Goal: Task Accomplishment & Management: Manage account settings

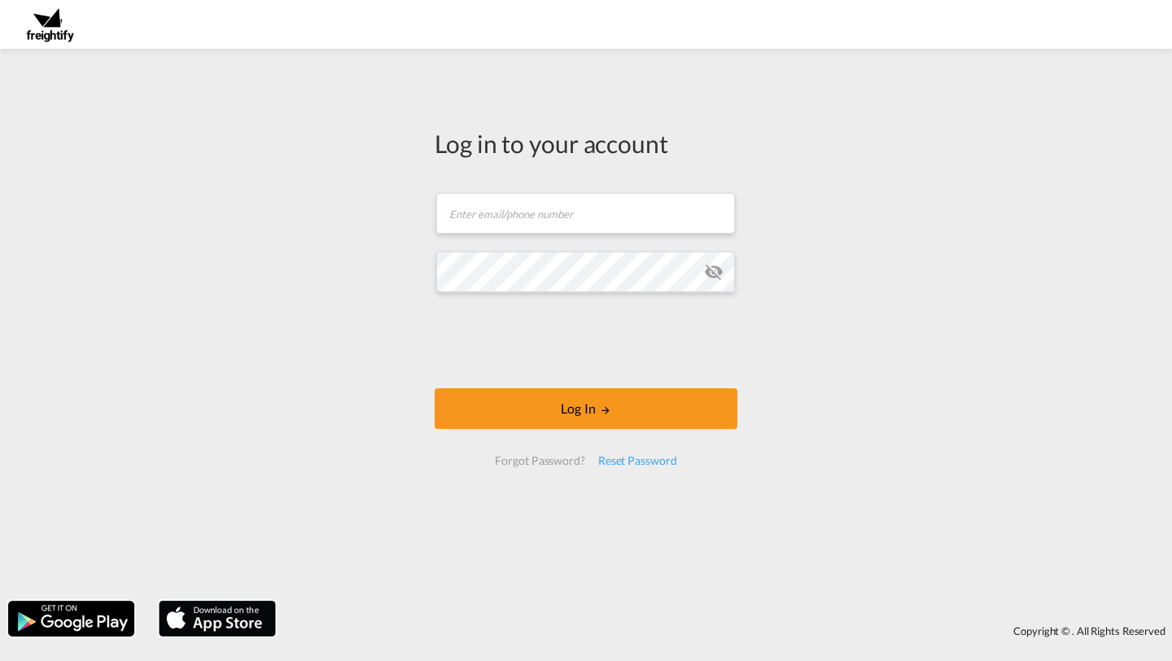
click at [604, 238] on form "Email field is required Password field is required Log In Forgot Password? Rese…" at bounding box center [586, 329] width 303 height 305
click at [602, 223] on input "text" at bounding box center [585, 213] width 299 height 41
paste input "santhosh.kumar@freightify.in"
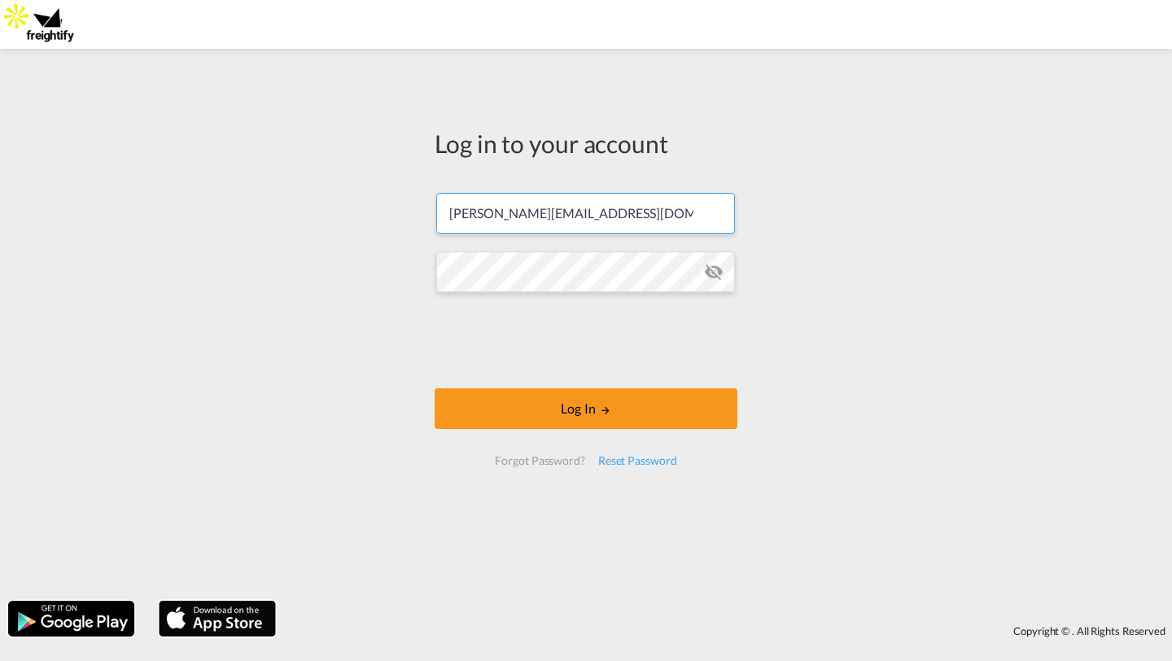
type input "santhosh.kumar@freightify.in"
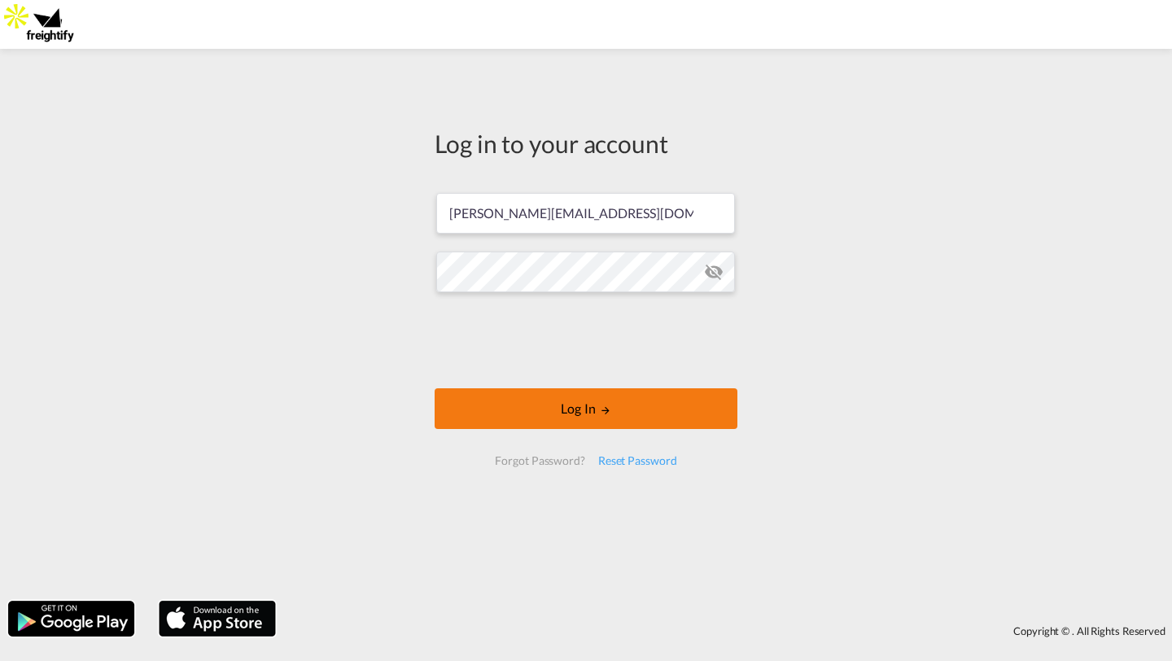
click at [622, 403] on button "Log In" at bounding box center [586, 408] width 303 height 41
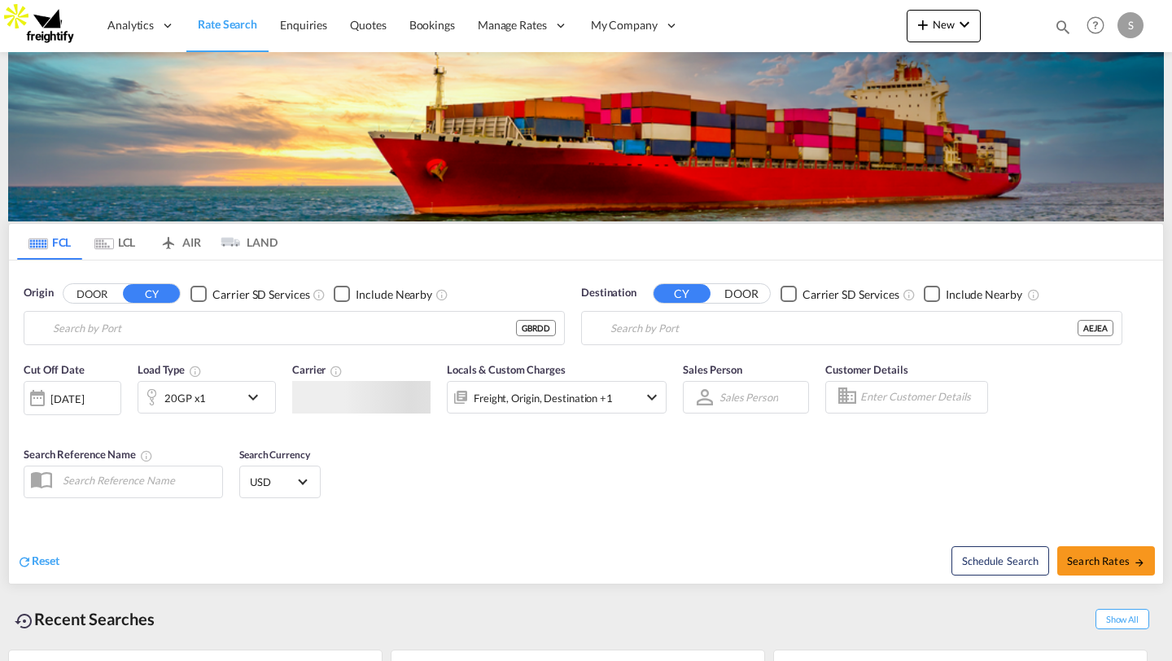
type input "Redditch, WOR, GBRDD"
type input "Jebel Ali, AEJEA"
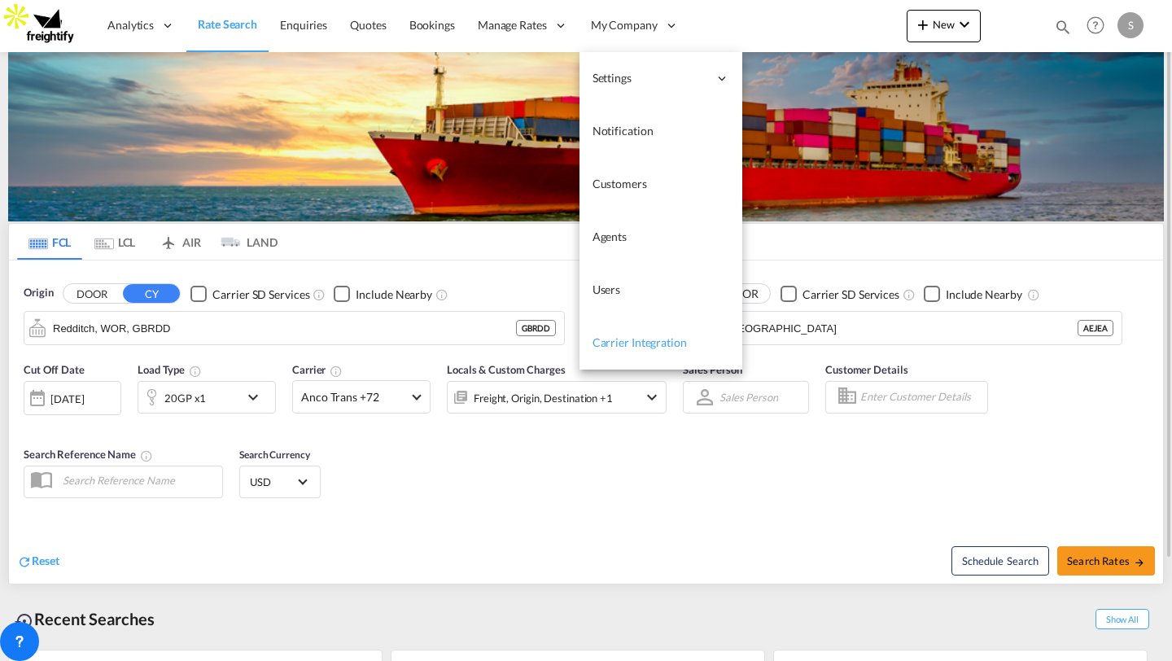
click at [628, 351] on link "Carrier Integration" at bounding box center [661, 343] width 163 height 53
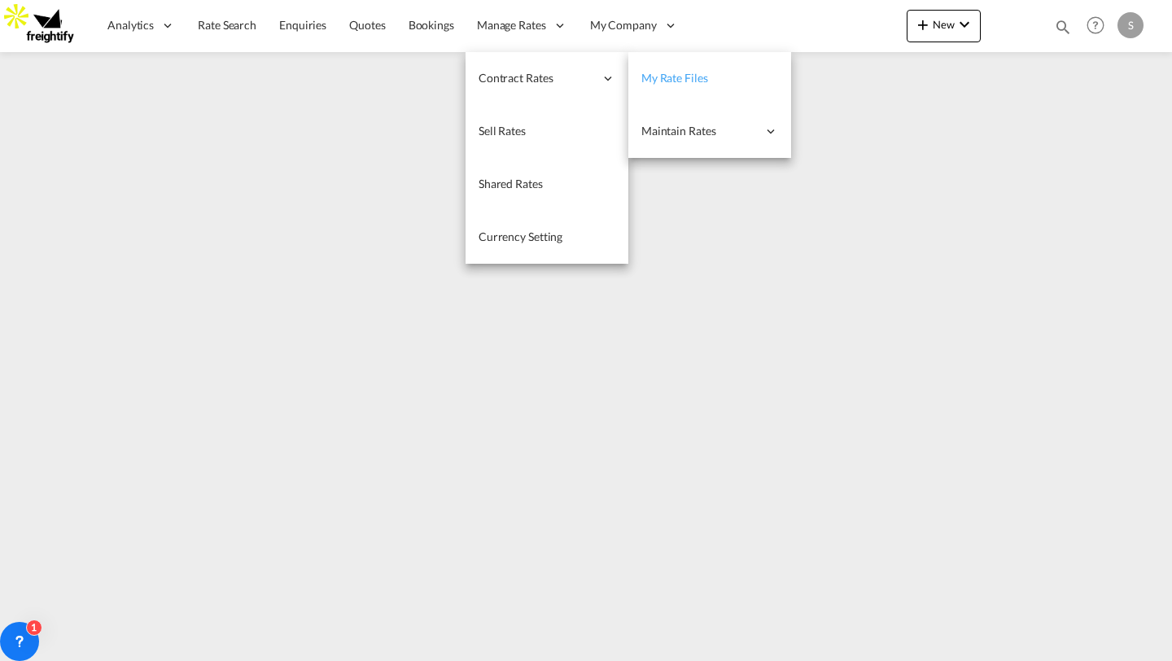
click at [676, 81] on span "My Rate Files" at bounding box center [674, 78] width 67 height 14
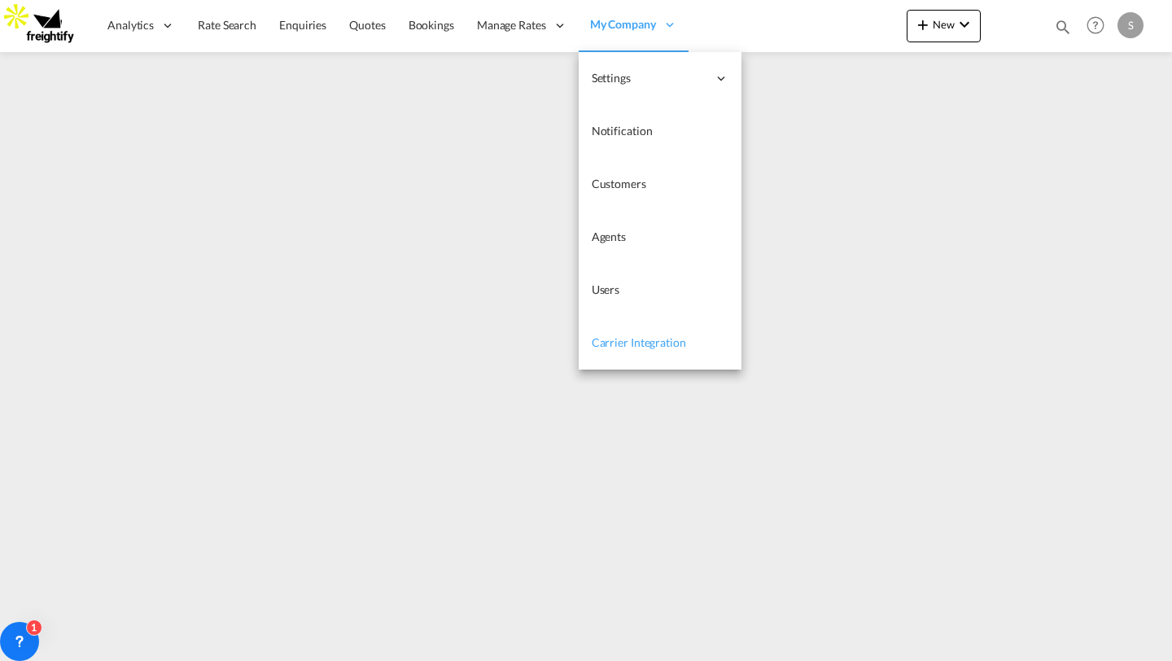
click at [603, 339] on span "Carrier Integration" at bounding box center [639, 342] width 94 height 14
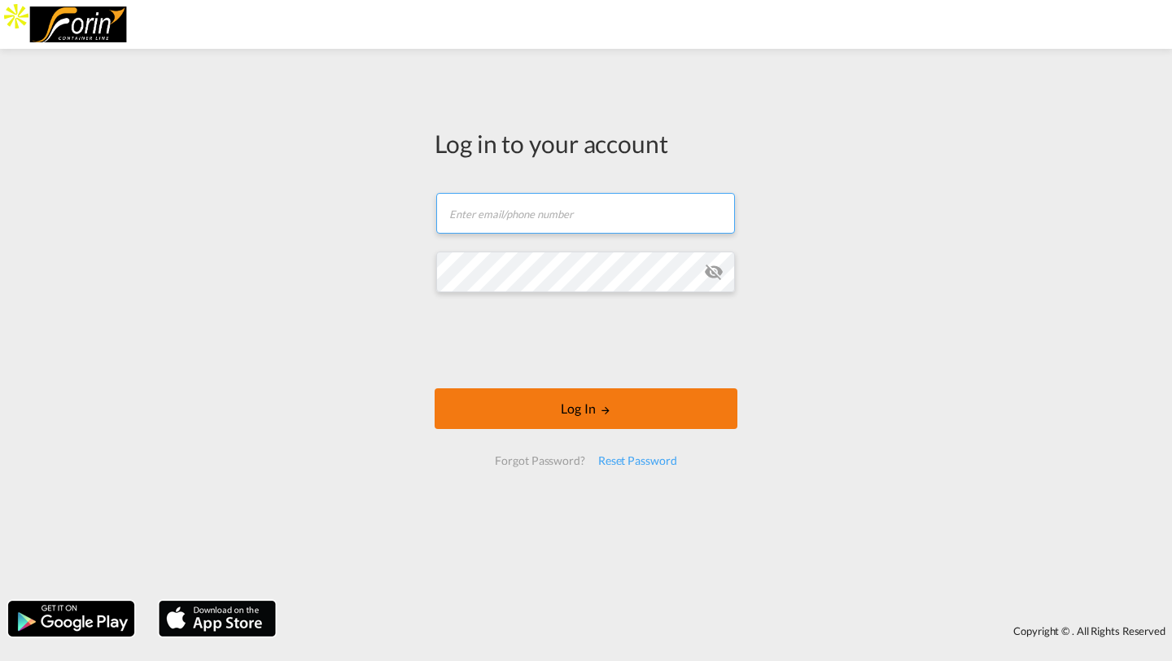
type input "[PERSON_NAME][EMAIL_ADDRESS][DOMAIN_NAME]"
click at [553, 409] on button "Log In" at bounding box center [586, 408] width 303 height 41
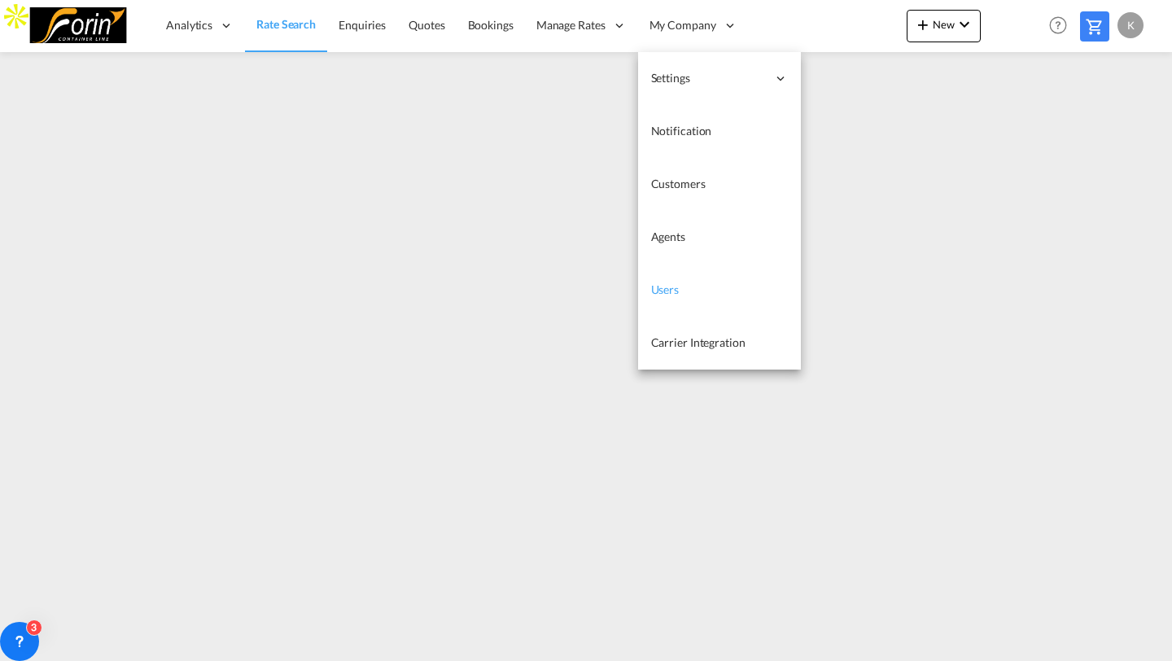
click at [676, 294] on span "Users" at bounding box center [665, 289] width 28 height 14
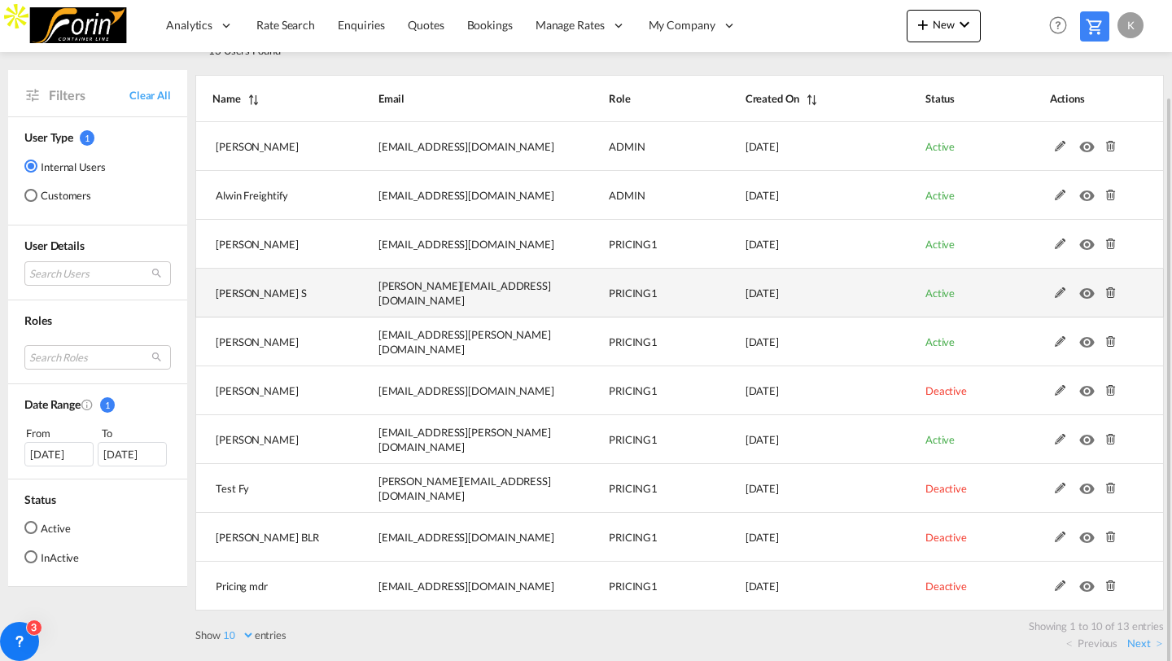
scroll to position [104, 0]
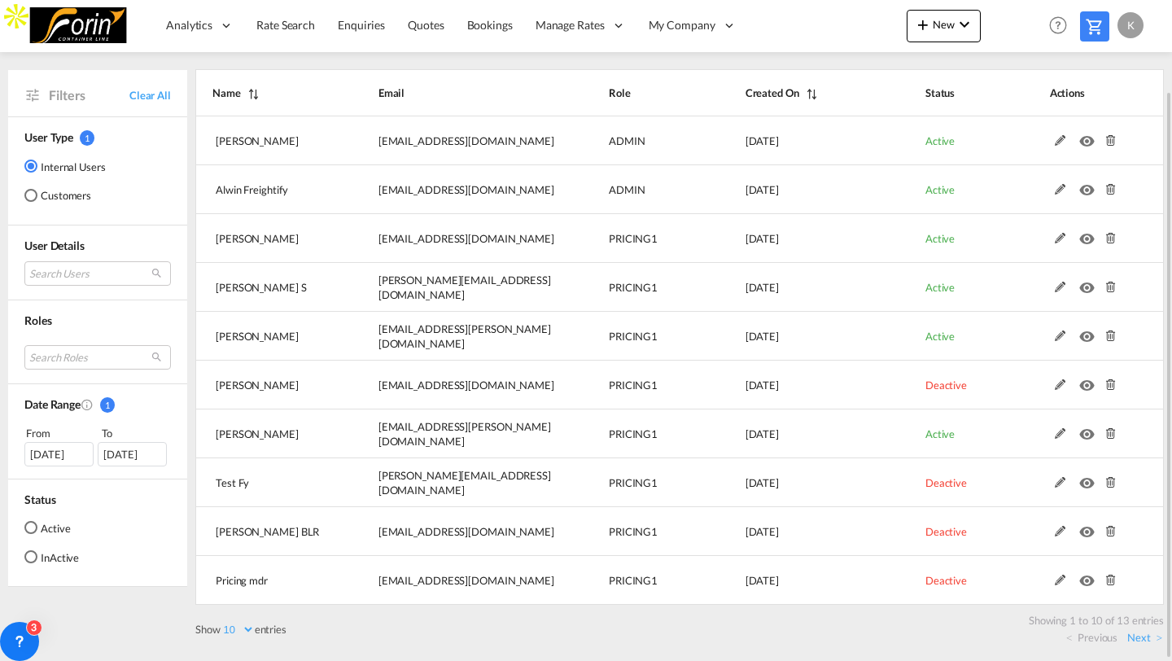
click at [238, 629] on select "10 25 50 100" at bounding box center [238, 630] width 34 height 14
select select "25"
click at [222, 623] on select "10 25 50 100" at bounding box center [238, 630] width 34 height 14
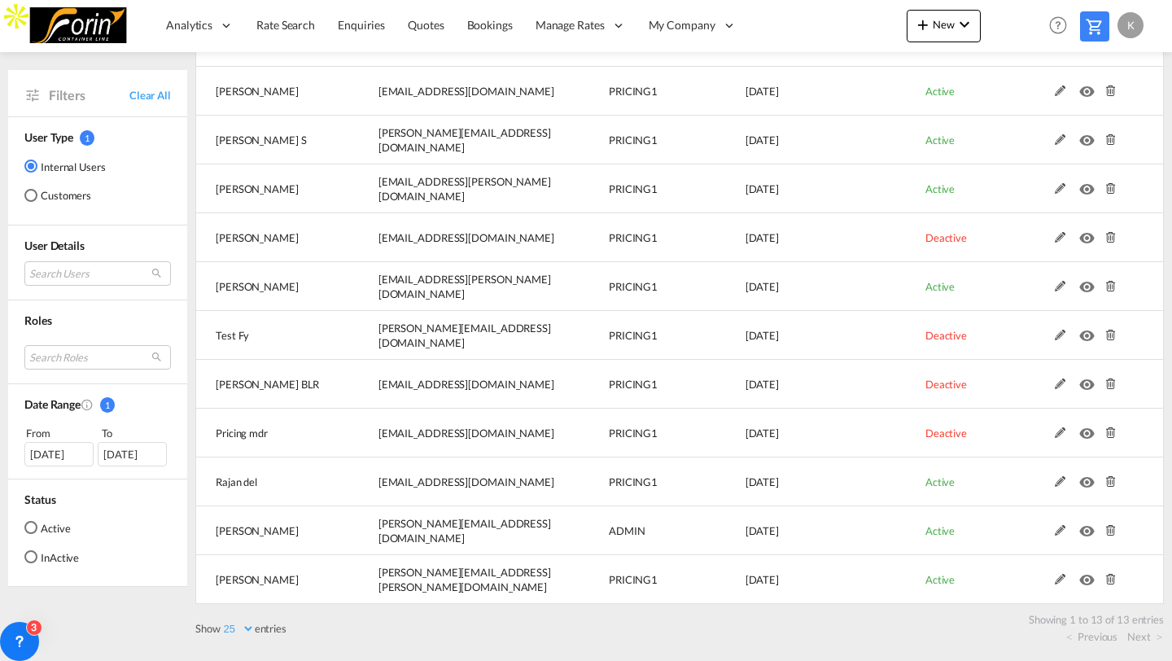
scroll to position [252, 0]
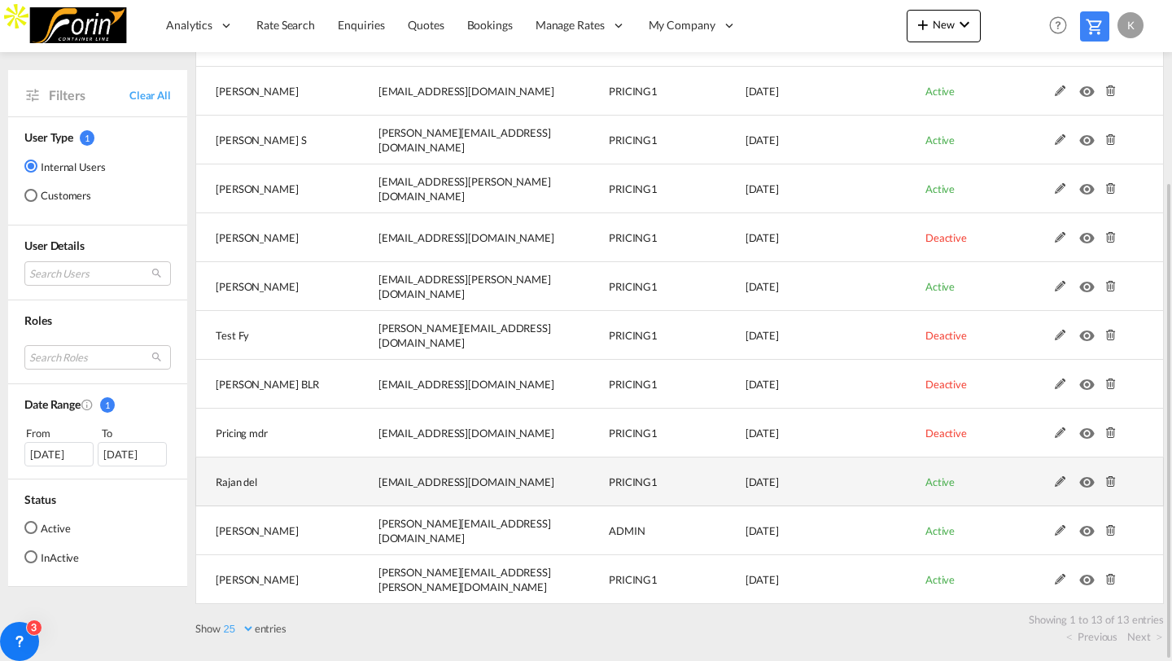
click at [1060, 480] on md-icon at bounding box center [1060, 481] width 21 height 11
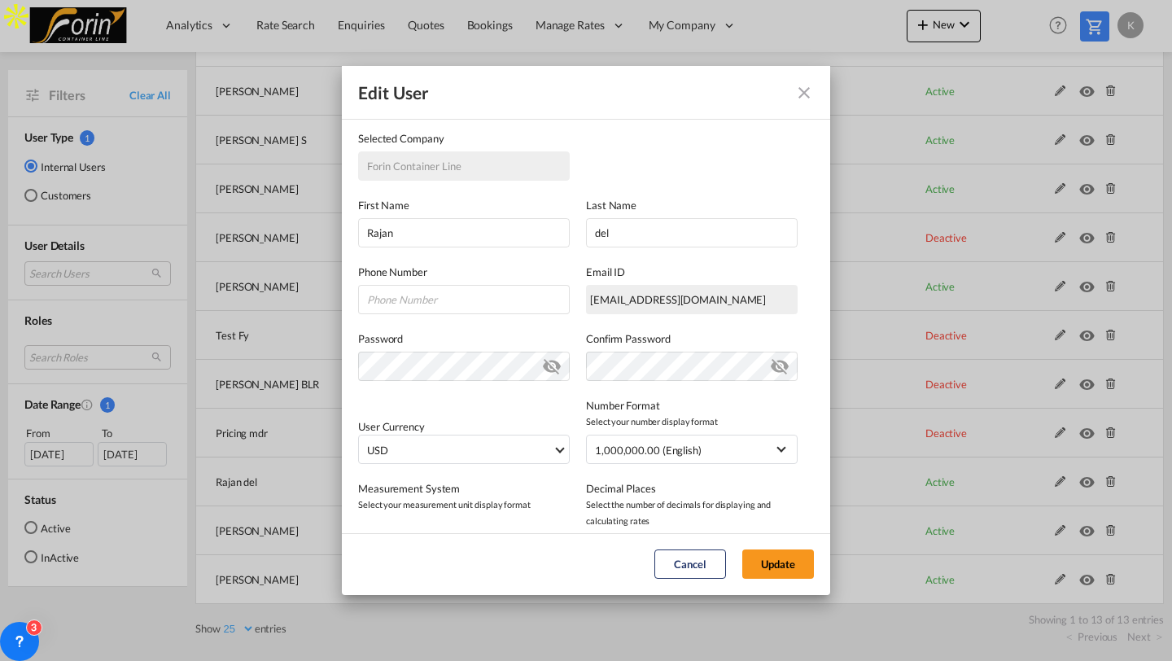
scroll to position [106, 0]
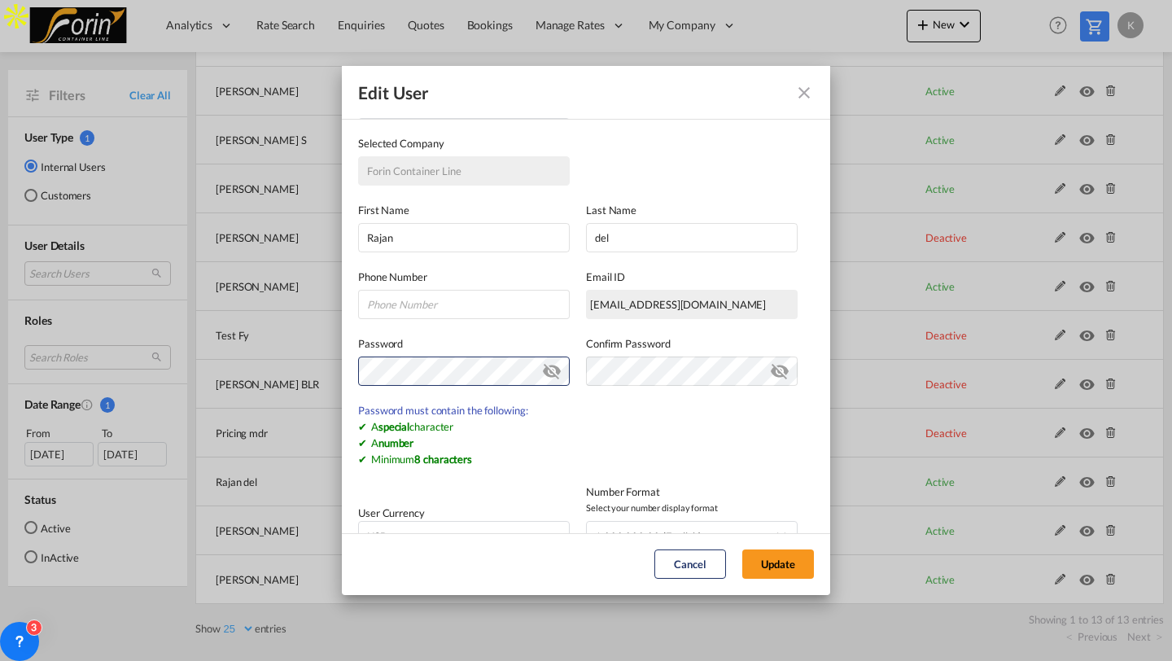
click at [488, 343] on label "Password" at bounding box center [464, 343] width 212 height 16
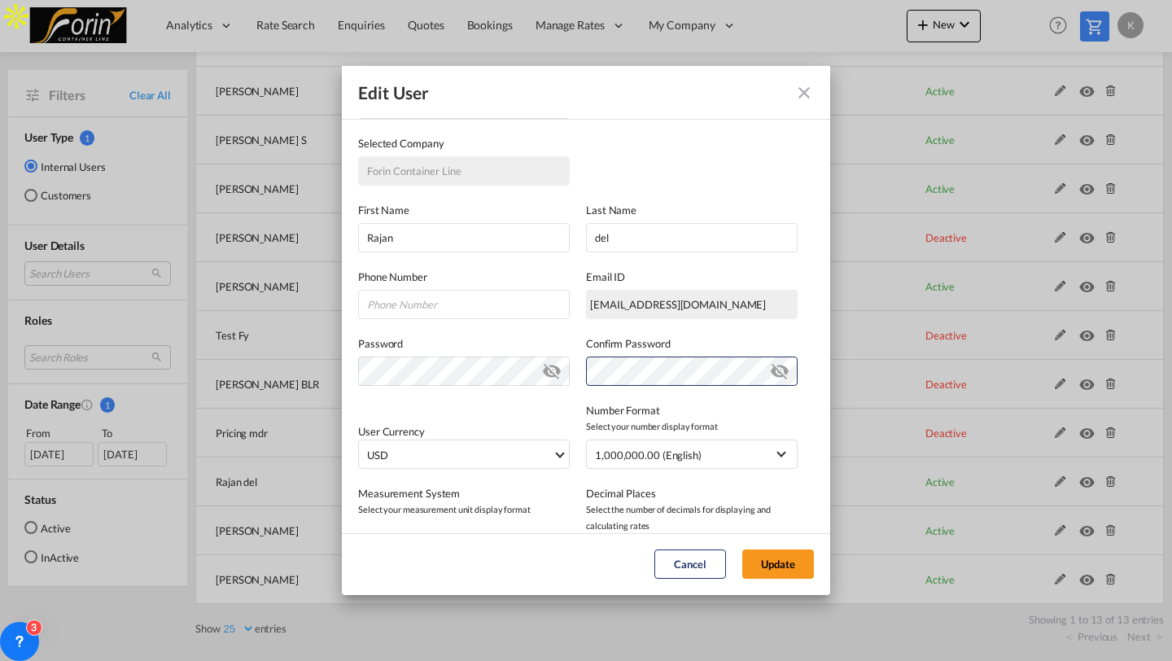
click at [687, 340] on label "Confirm Password" at bounding box center [692, 343] width 212 height 16
click at [785, 567] on button "Update" at bounding box center [778, 563] width 72 height 29
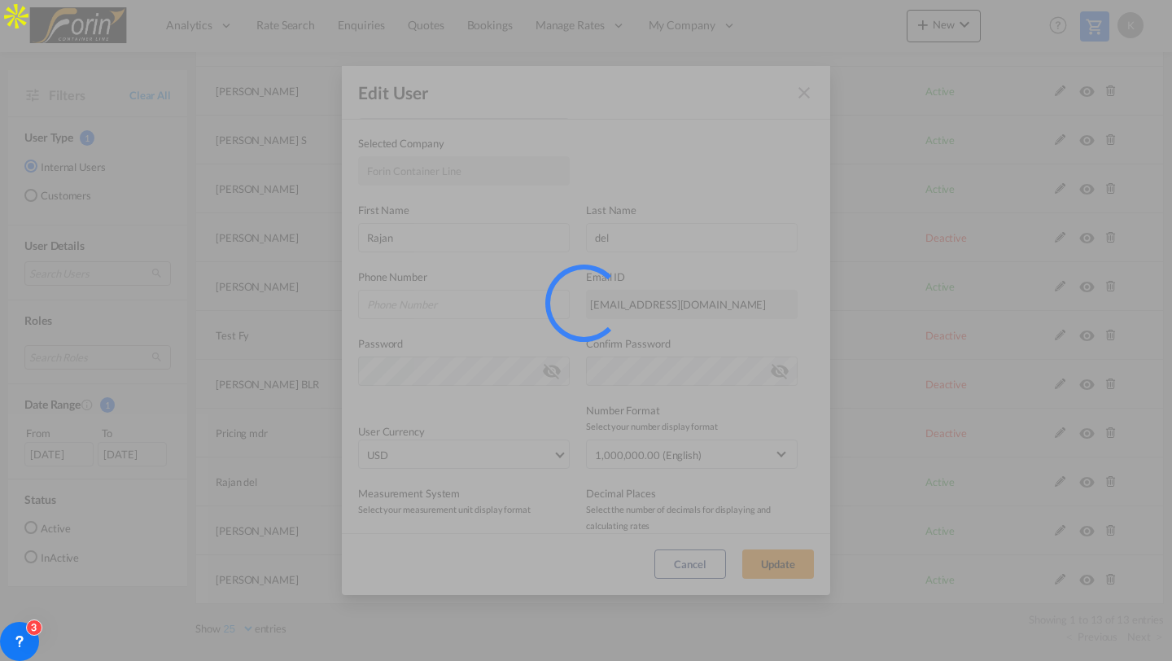
select select "25"
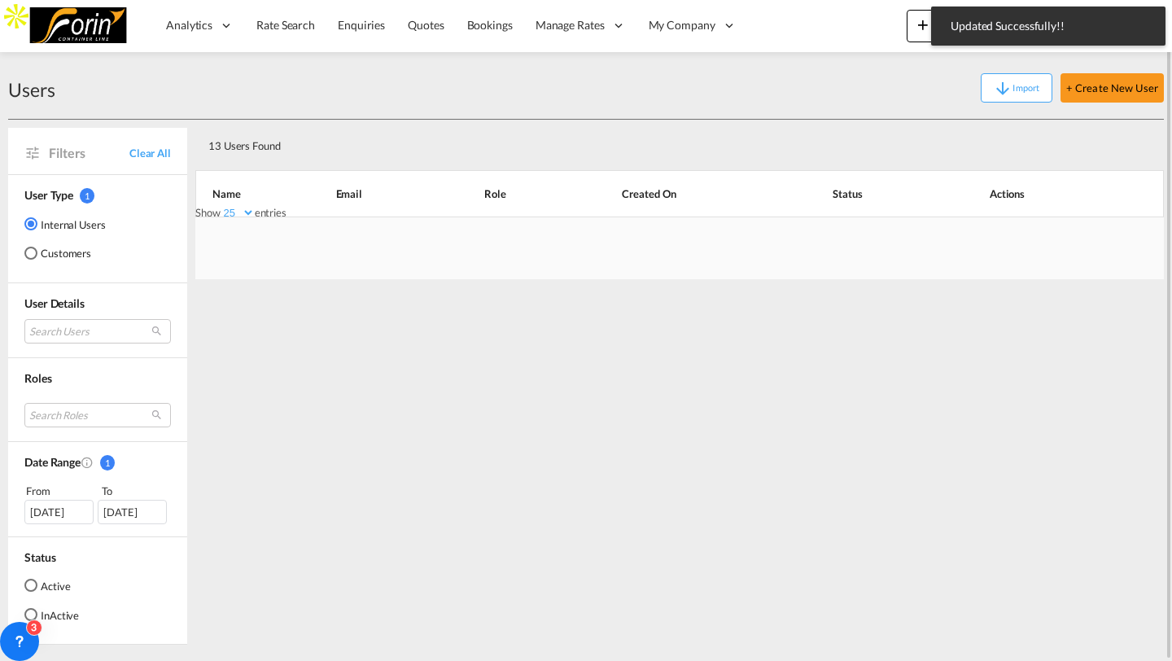
scroll to position [252, 0]
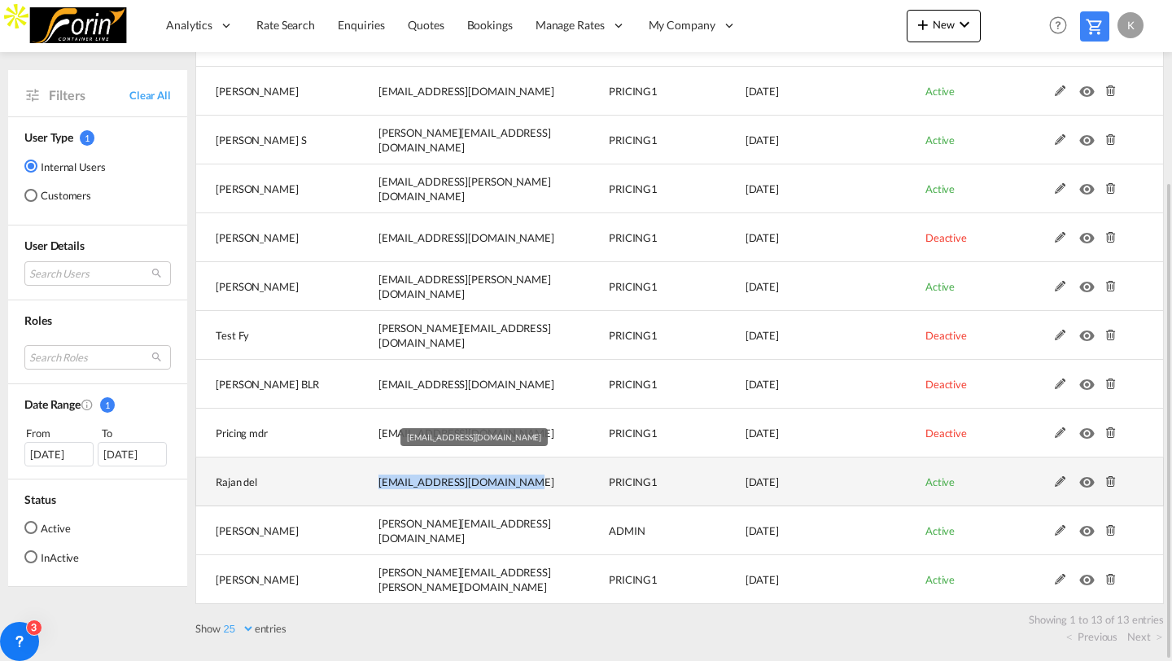
drag, startPoint x: 374, startPoint y: 479, endPoint x: 498, endPoint y: 487, distance: 123.9
click at [498, 487] on td "pricing.del@forin-line.com" at bounding box center [453, 481] width 230 height 49
copy span "pricing.del@forin-line.com"
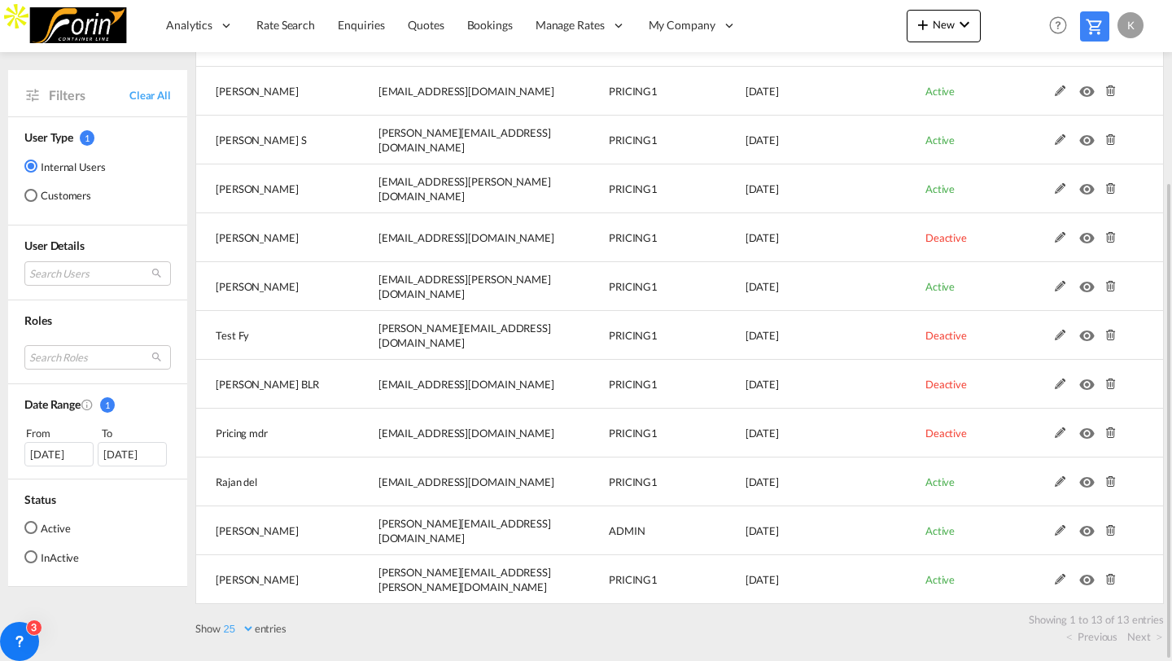
click at [1127, 35] on div "K" at bounding box center [1131, 25] width 26 height 26
click at [1091, 116] on button "Logout" at bounding box center [1112, 124] width 106 height 33
type input "[PERSON_NAME][EMAIL_ADDRESS][DOMAIN_NAME]"
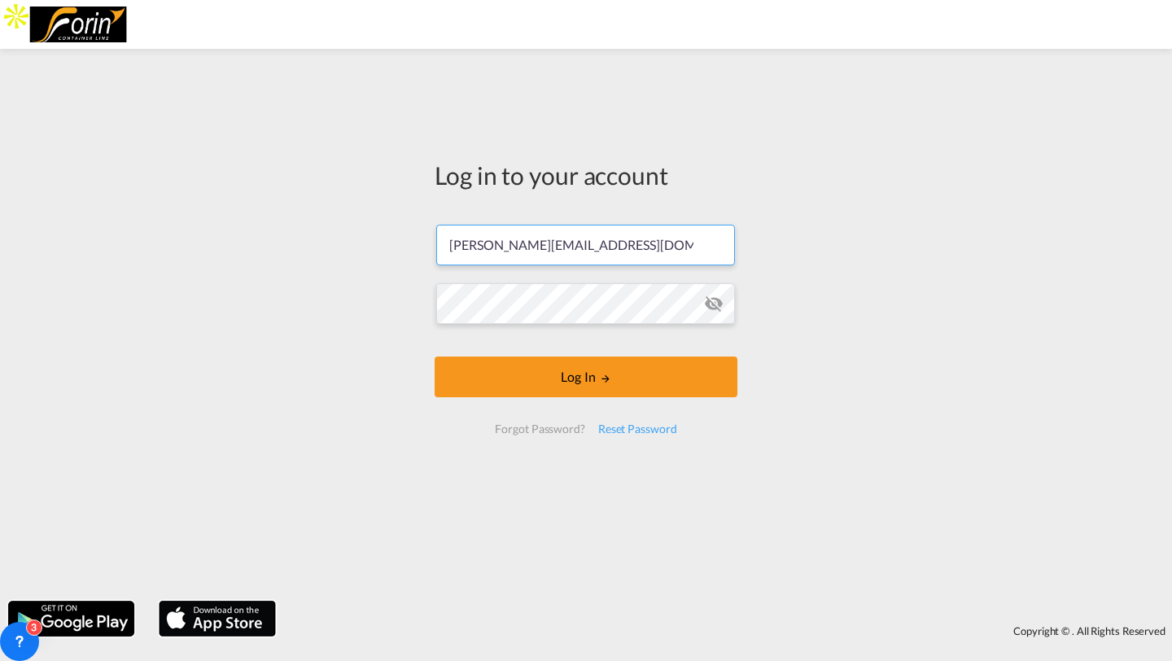
click at [558, 247] on input "[PERSON_NAME][EMAIL_ADDRESS][DOMAIN_NAME]" at bounding box center [585, 245] width 299 height 41
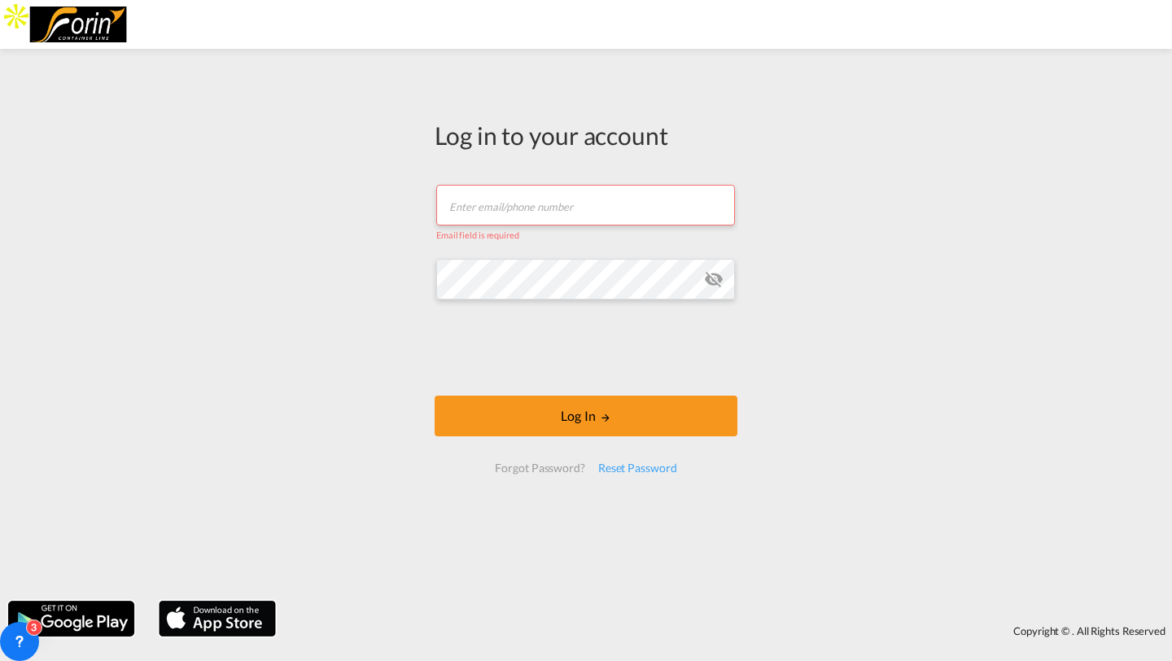
paste input "pricing.del@forin-line.com"
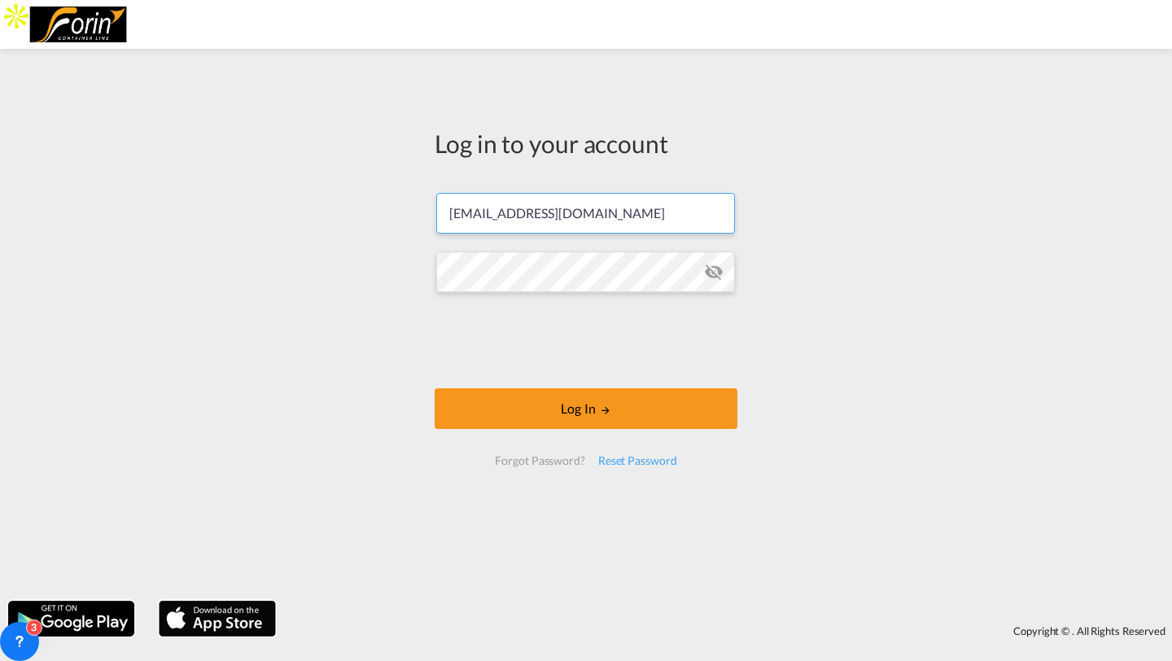
type input "pricing.del@forin-line.com"
click at [485, 383] on form "pricing.del@forin-line.com Log In Forgot Password? Reset Password" at bounding box center [586, 329] width 303 height 305
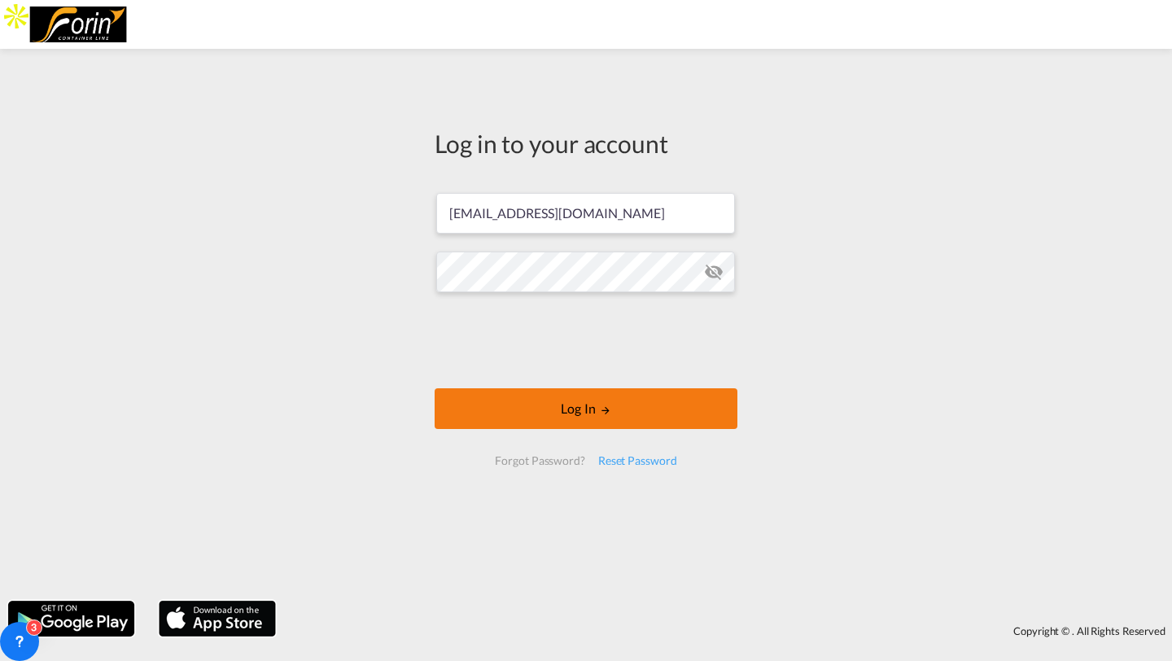
click at [483, 396] on button "Log In" at bounding box center [586, 408] width 303 height 41
